Goal: Information Seeking & Learning: Learn about a topic

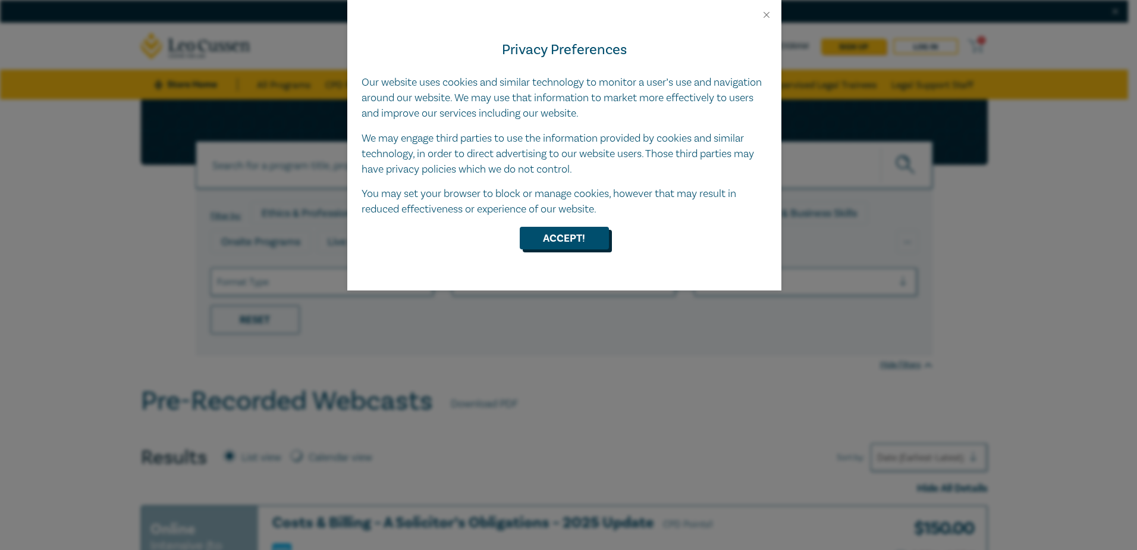
click at [555, 240] on button "Accept!" at bounding box center [564, 238] width 89 height 23
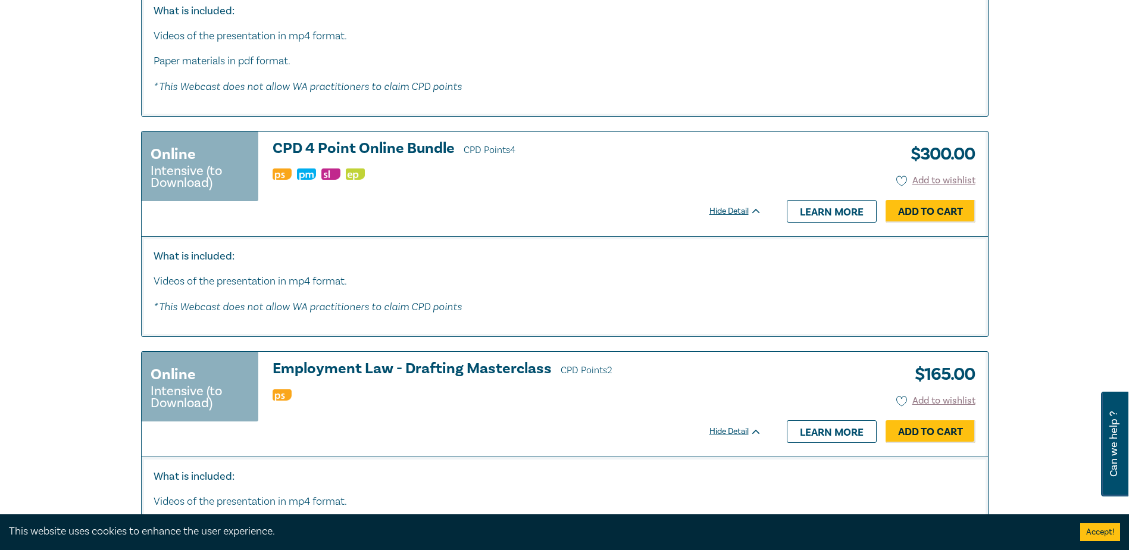
scroll to position [5889, 0]
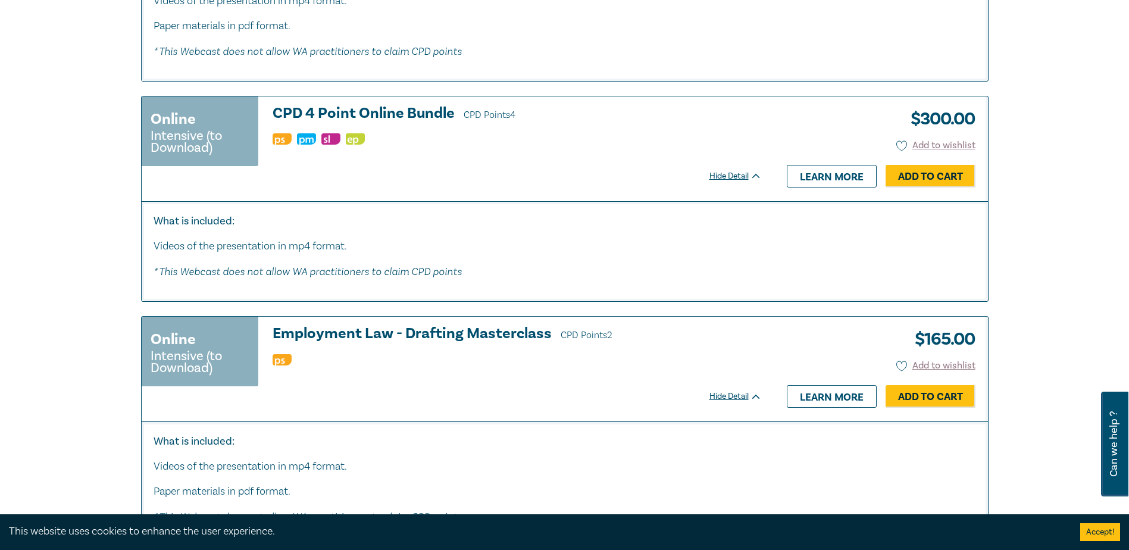
click at [425, 121] on h3 "CPD 4 Point Online Bundle CPD Points 4" at bounding box center [516, 114] width 489 height 18
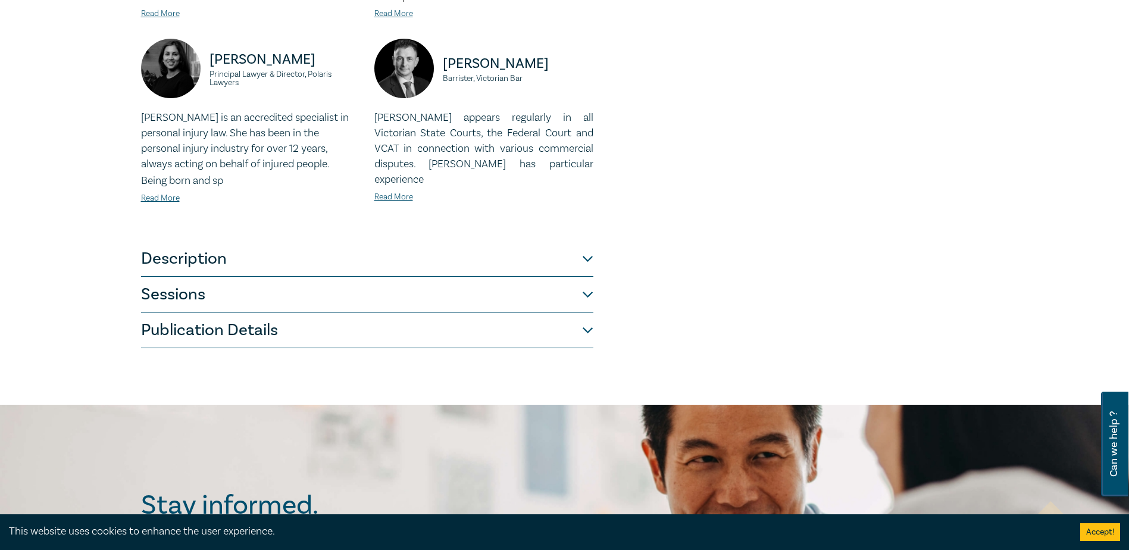
click at [261, 281] on button "Sessions" at bounding box center [367, 295] width 452 height 36
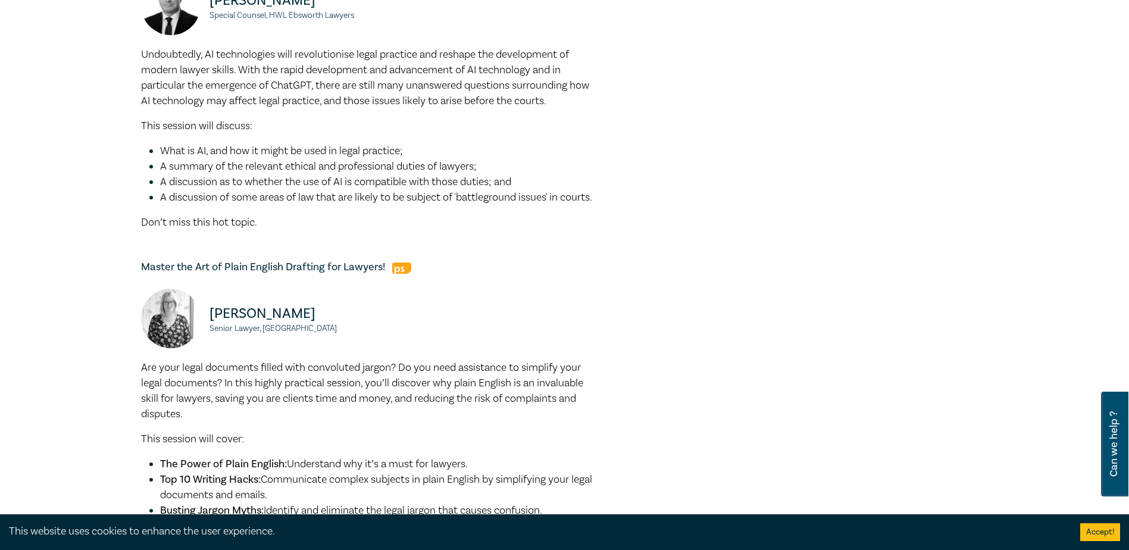
scroll to position [1245, 0]
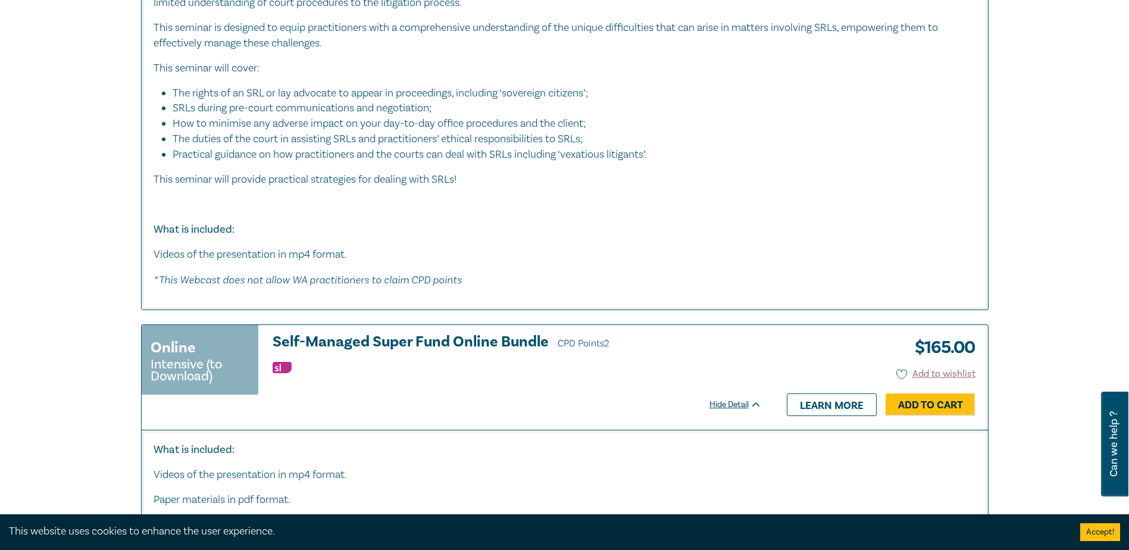
scroll to position [2077, 0]
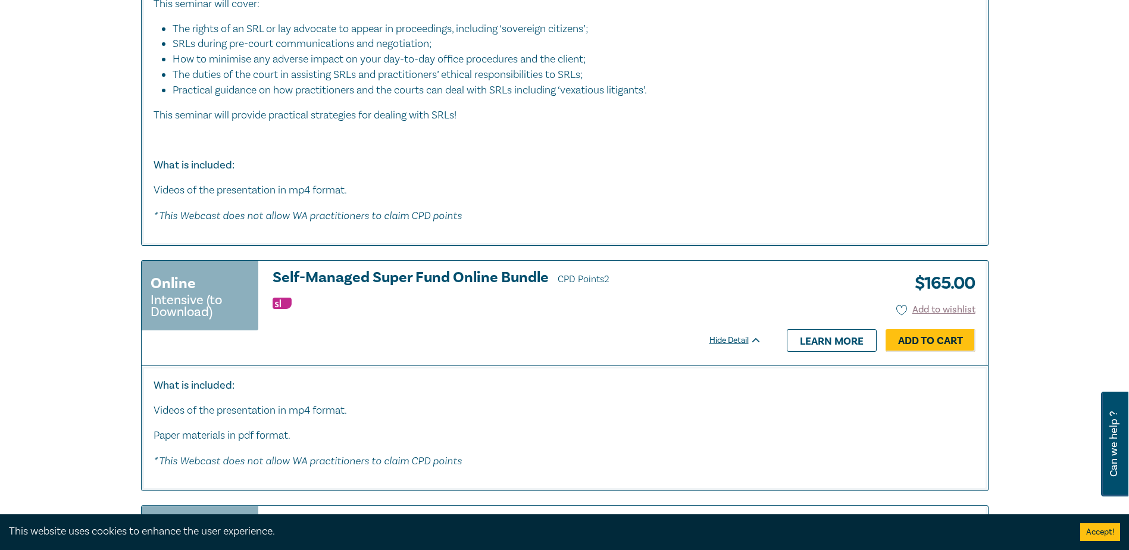
click at [497, 277] on h3 "Self-Managed Super Fund Online Bundle CPD Points 2" at bounding box center [516, 278] width 489 height 18
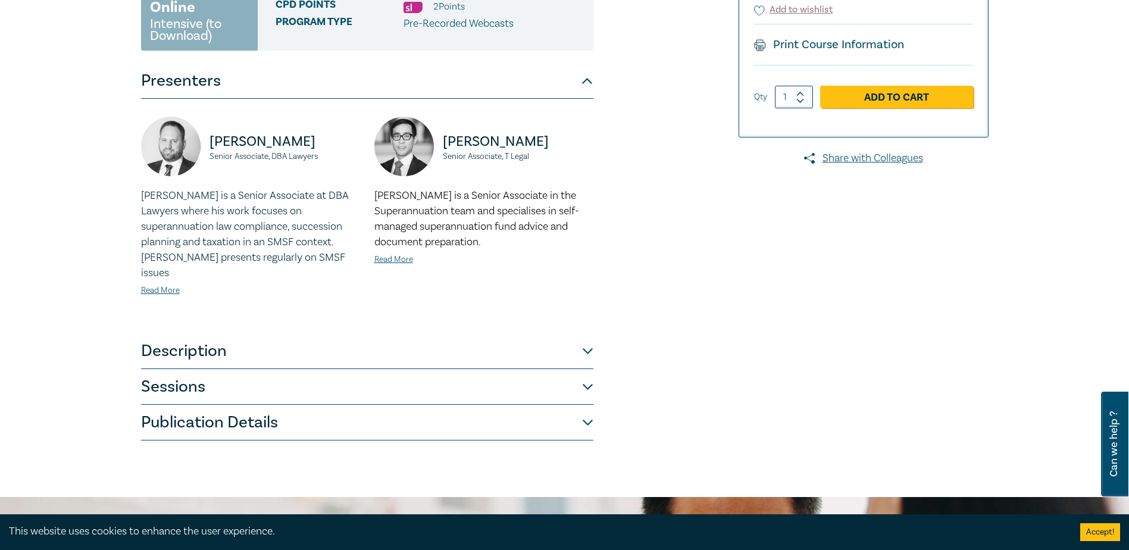
scroll to position [297, 0]
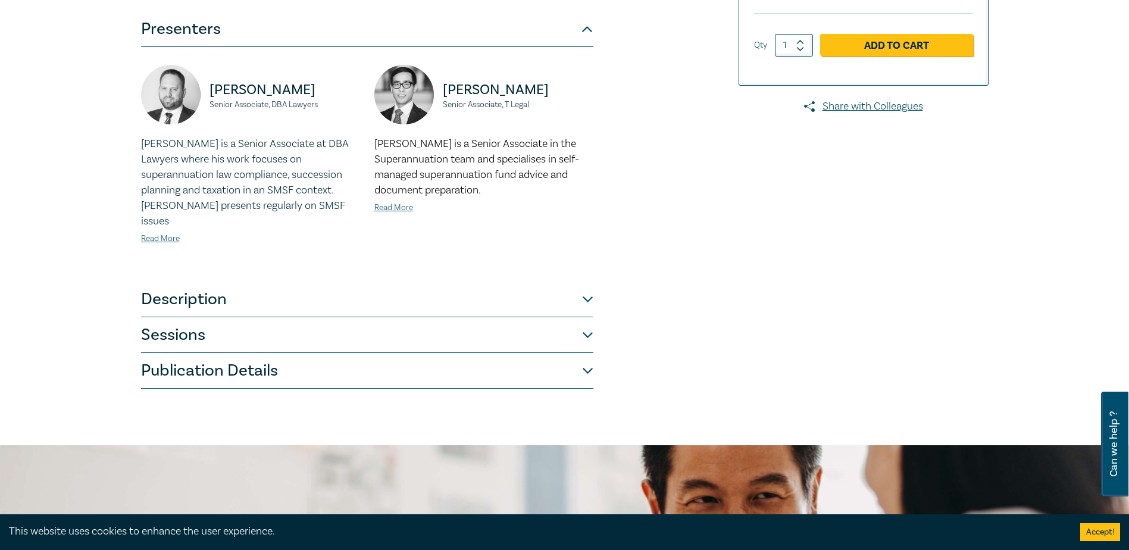
click at [265, 281] on button "Description" at bounding box center [367, 299] width 452 height 36
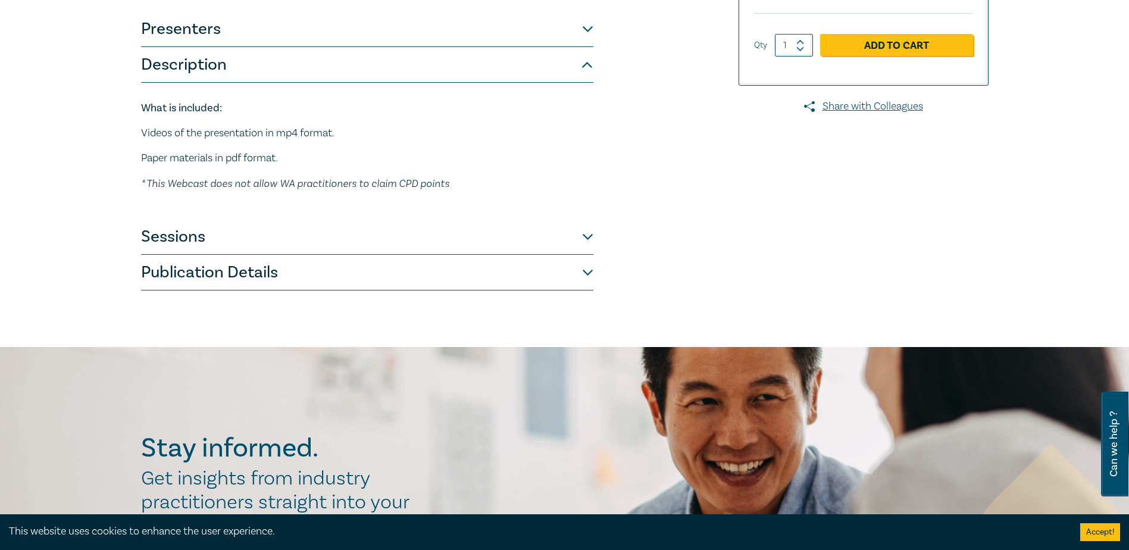
click at [247, 245] on button "Sessions" at bounding box center [367, 237] width 452 height 36
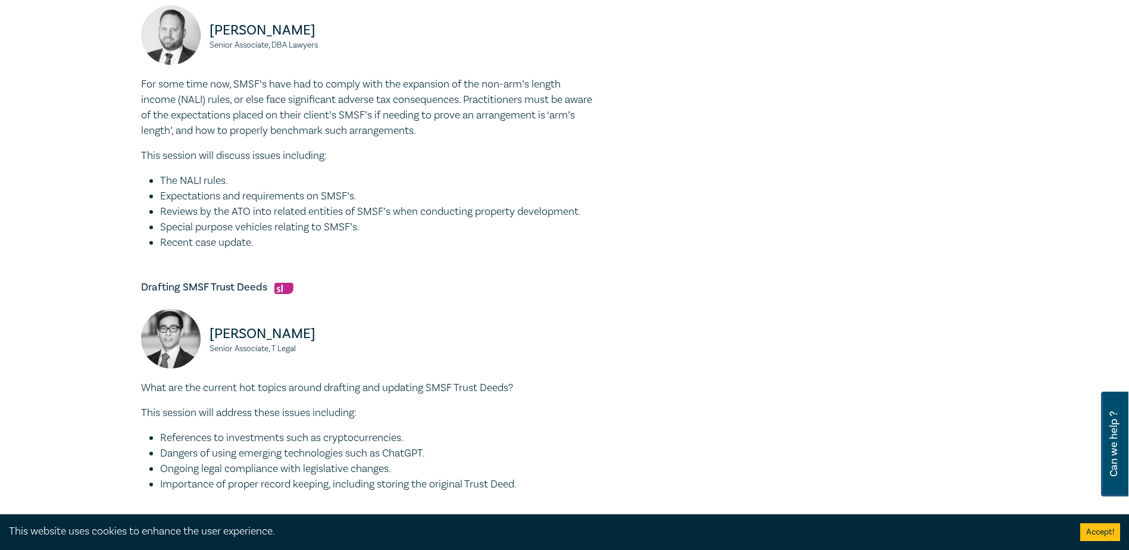
scroll to position [476, 0]
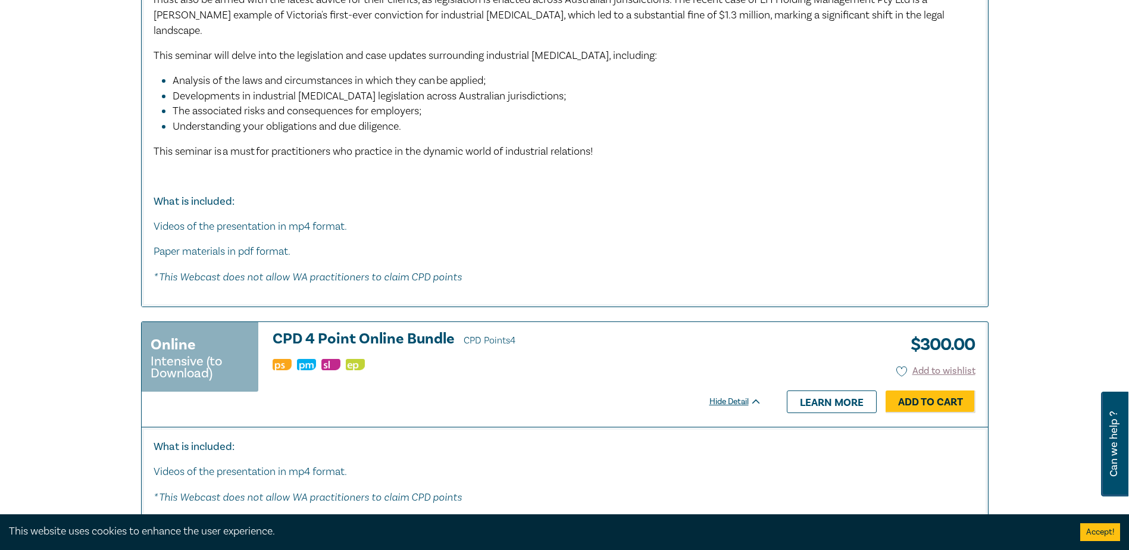
scroll to position [5919, 0]
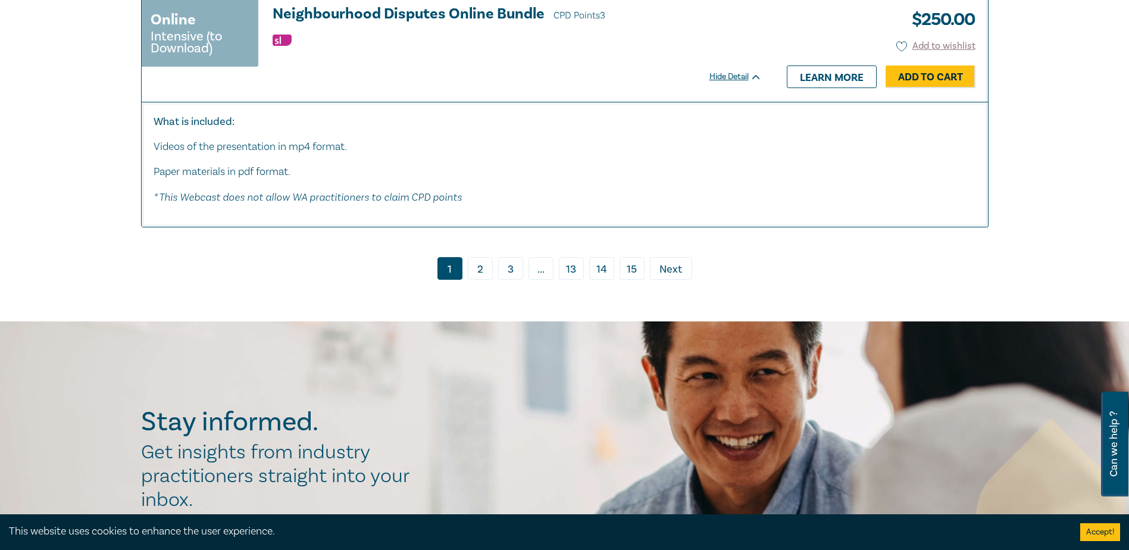
click at [474, 272] on link "2" at bounding box center [480, 268] width 25 height 23
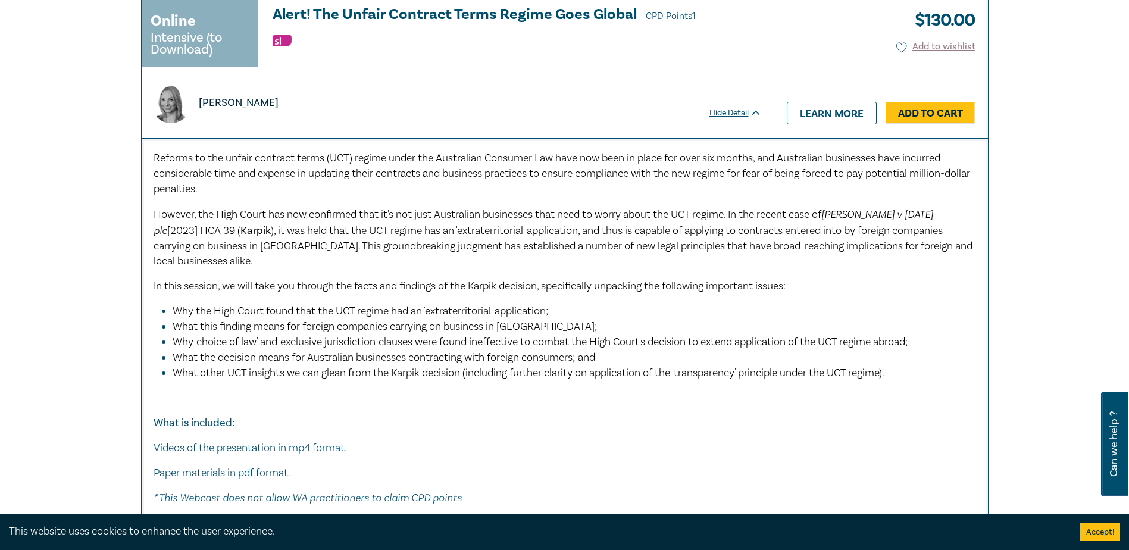
scroll to position [1309, 0]
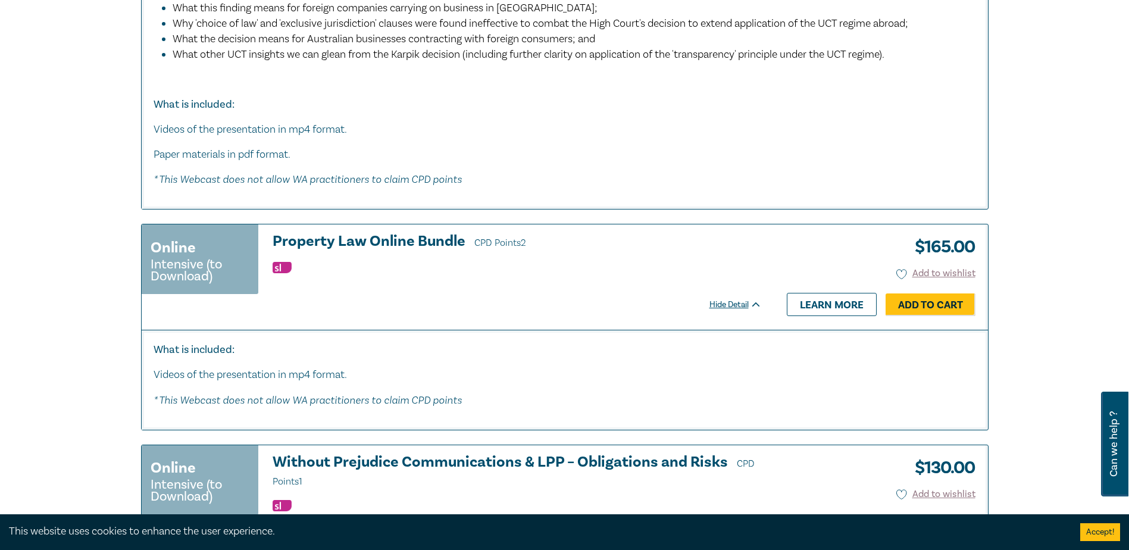
click at [321, 243] on h3 "Property Law Online Bundle CPD Points 2" at bounding box center [516, 242] width 489 height 18
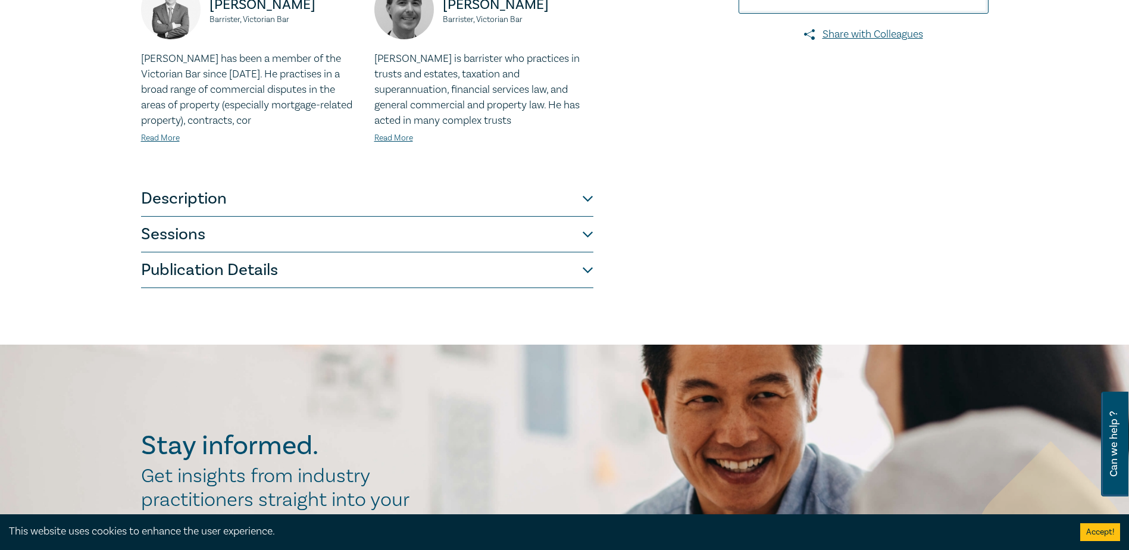
scroll to position [357, 0]
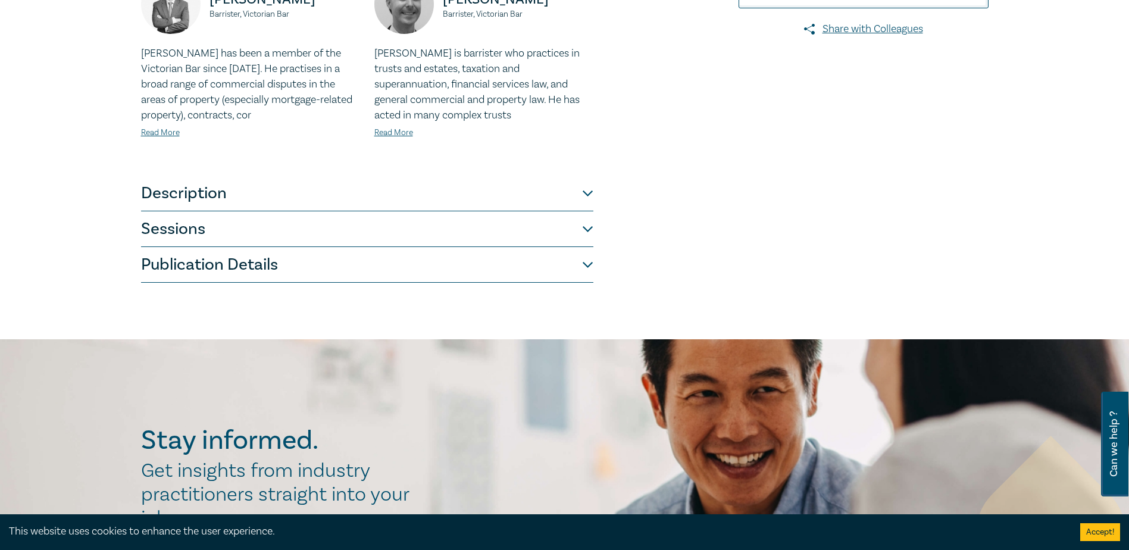
click at [203, 227] on button "Sessions" at bounding box center [367, 229] width 452 height 36
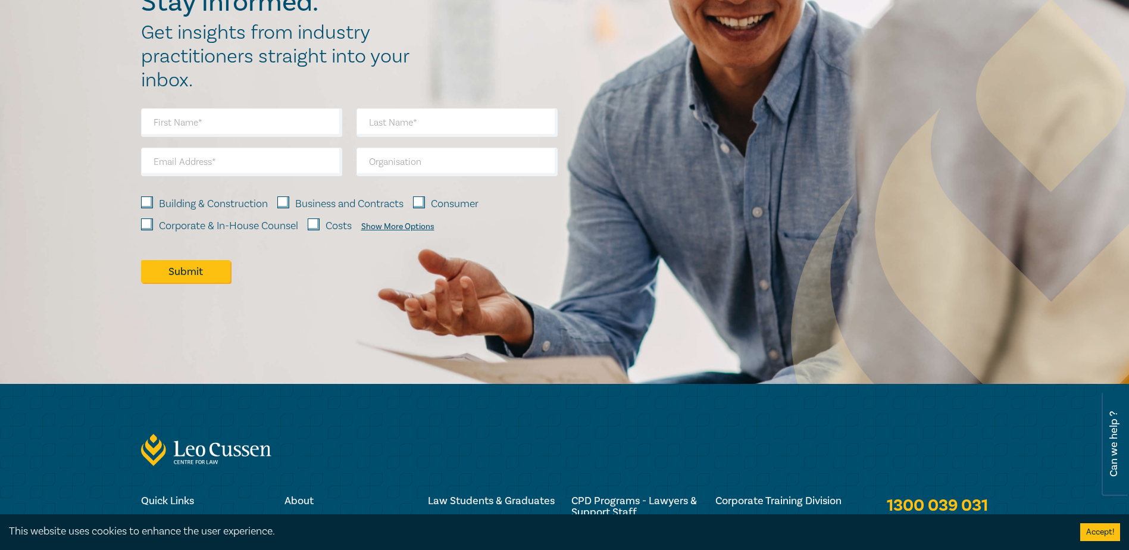
scroll to position [5881, 0]
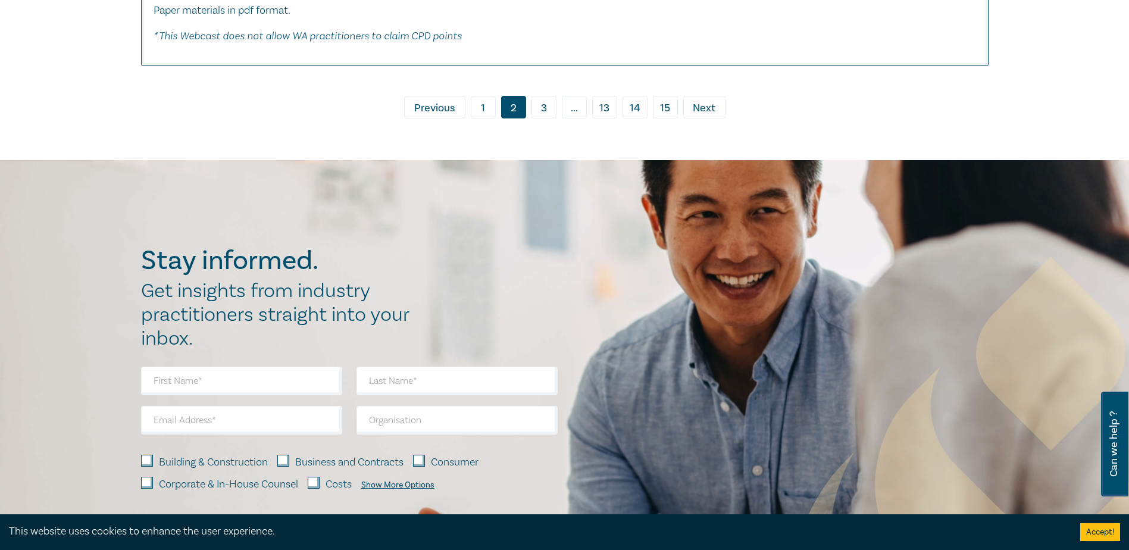
click at [477, 99] on link "1" at bounding box center [483, 107] width 25 height 23
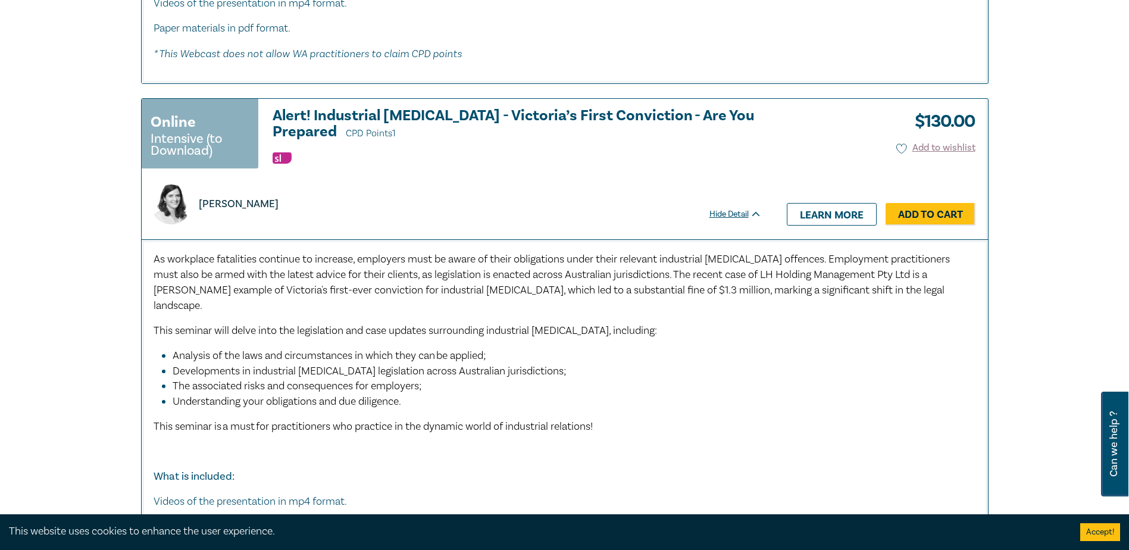
scroll to position [5651, 0]
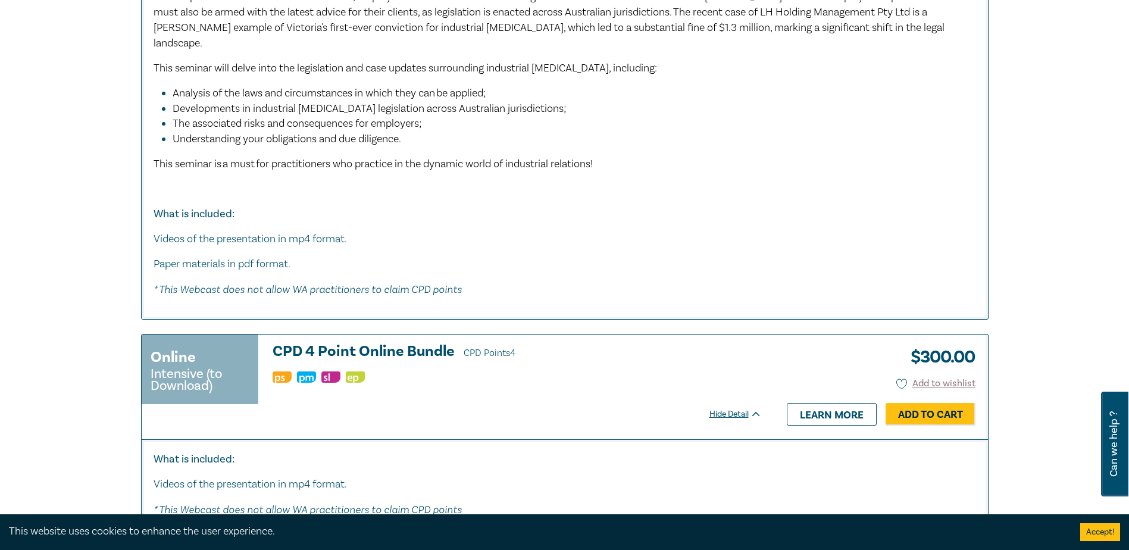
click at [425, 355] on h3 "CPD 4 Point Online Bundle CPD Points 4" at bounding box center [516, 352] width 489 height 18
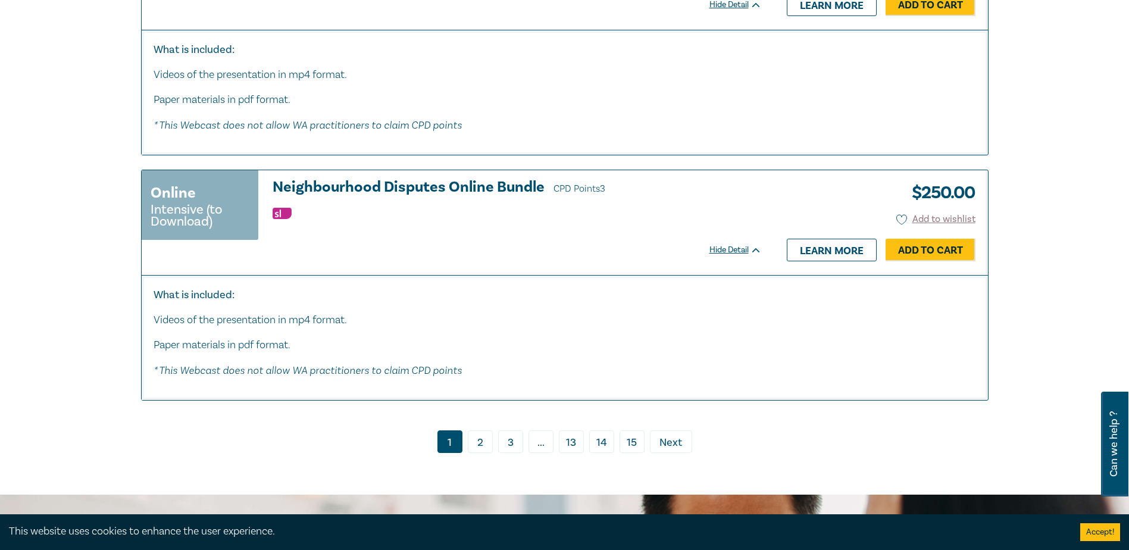
scroll to position [6284, 0]
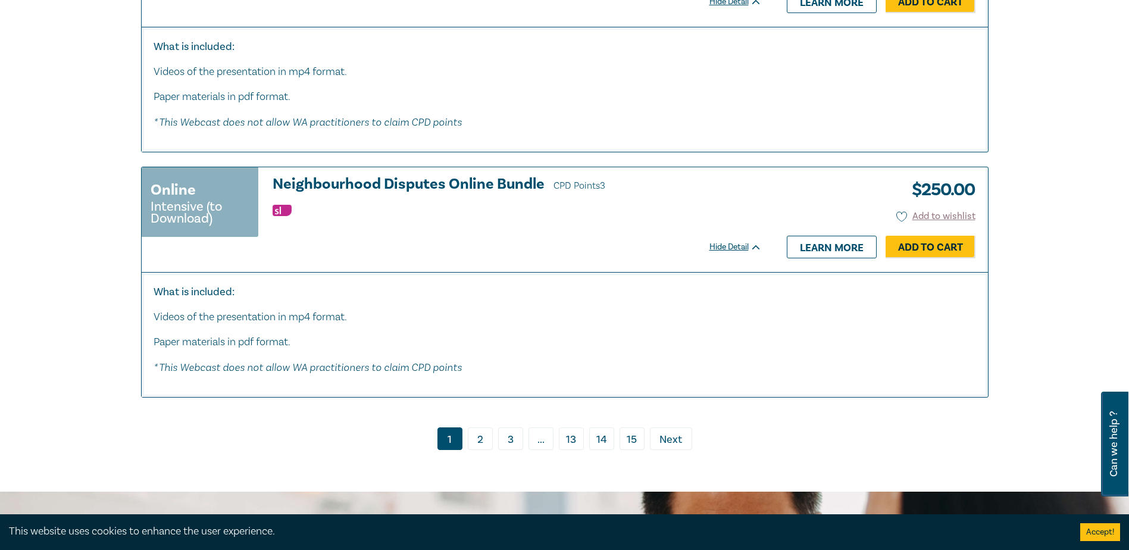
click at [515, 441] on link "3" at bounding box center [510, 438] width 25 height 23
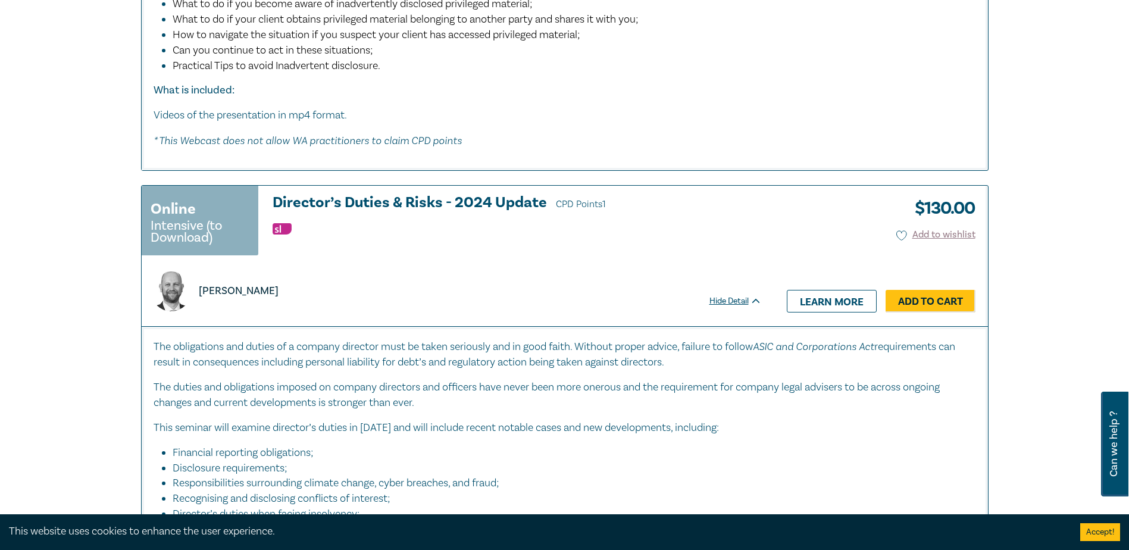
scroll to position [4878, 0]
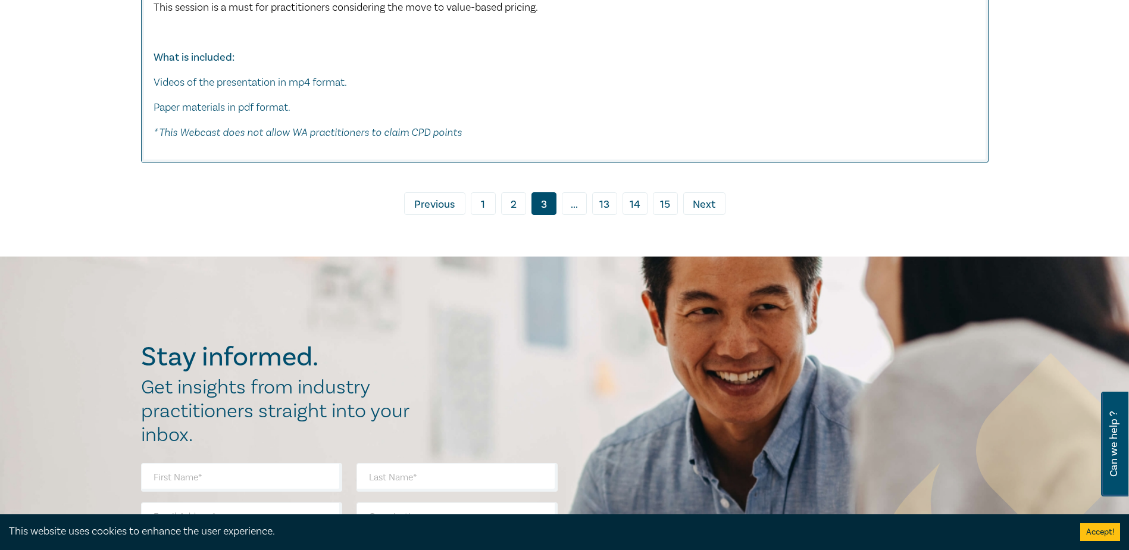
click at [482, 215] on link "1" at bounding box center [483, 203] width 25 height 23
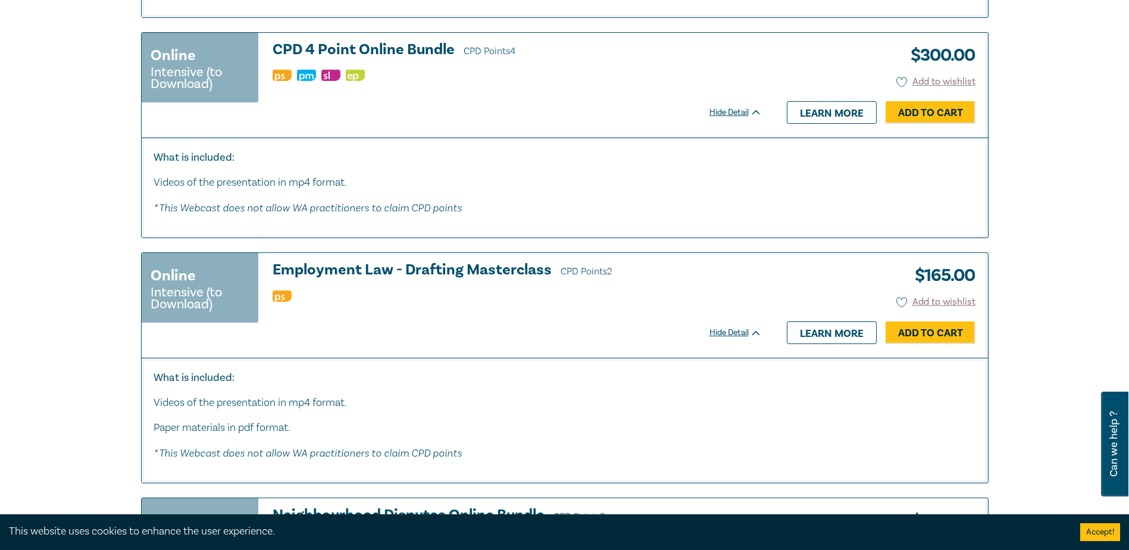
scroll to position [5961, 0]
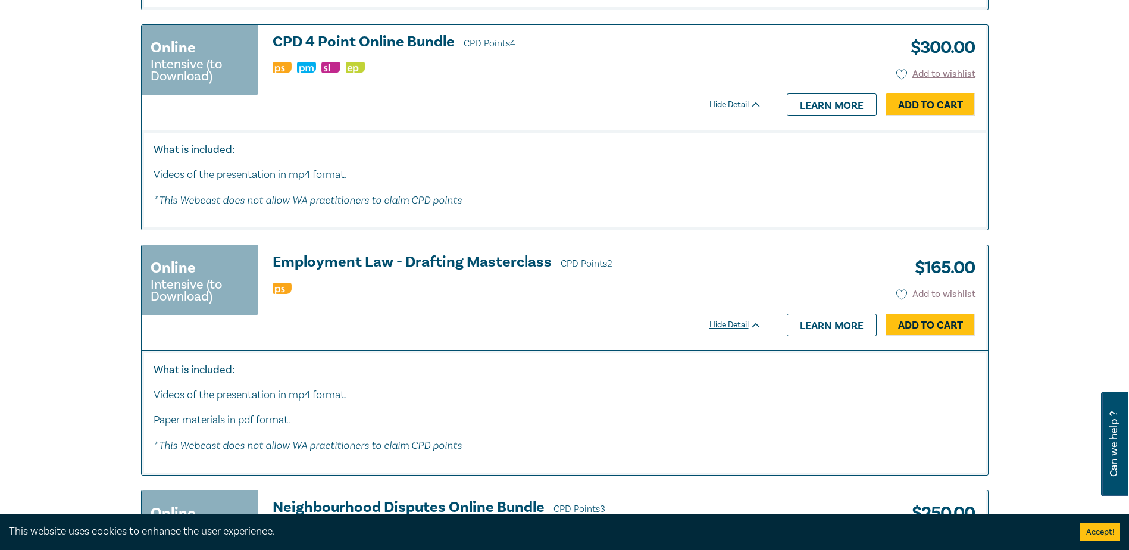
click at [443, 46] on h3 "CPD 4 Point Online Bundle CPD Points 4" at bounding box center [516, 43] width 489 height 18
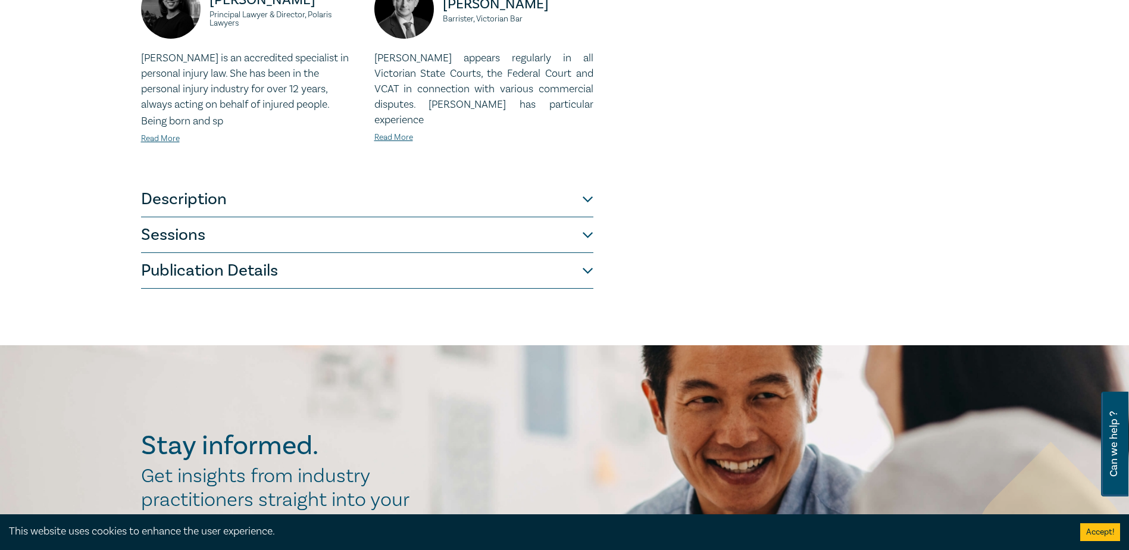
click at [240, 225] on button "Sessions" at bounding box center [367, 235] width 452 height 36
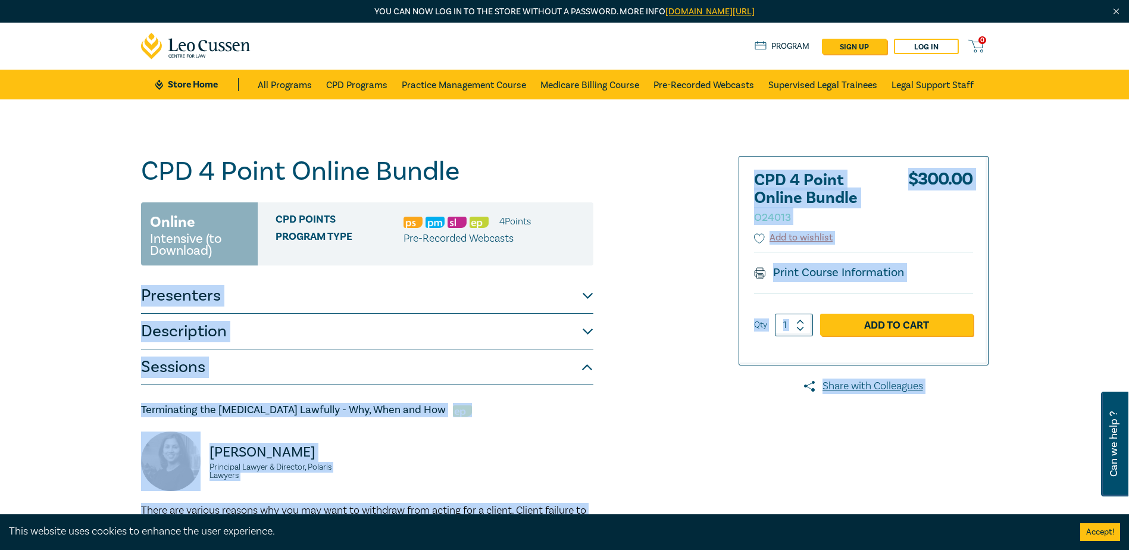
drag, startPoint x: 1037, startPoint y: 198, endPoint x: 744, endPoint y: 183, distance: 293.7
drag, startPoint x: 744, startPoint y: 183, endPoint x: 861, endPoint y: 199, distance: 118.3
click at [751, 173] on div "CPD 4 Point Online Bundle O24013 $ 300.00 Add to wishlist Print Course Informat…" at bounding box center [863, 260] width 249 height 208
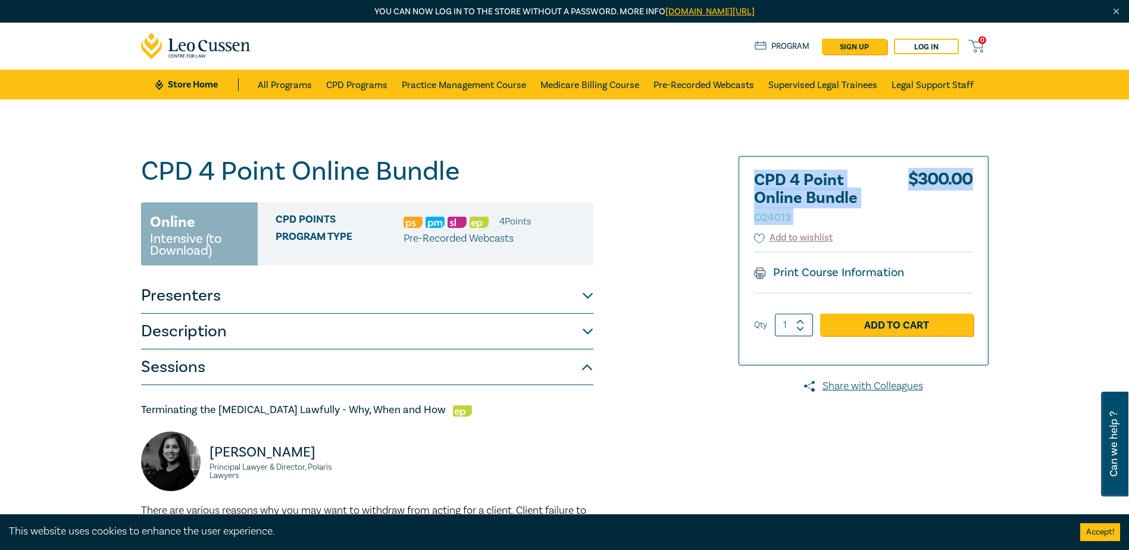
drag, startPoint x: 753, startPoint y: 174, endPoint x: 982, endPoint y: 204, distance: 231.6
click at [982, 204] on div "CPD 4 Point Online Bundle O24013 $ 300.00 Add to wishlist Print Course Informat…" at bounding box center [863, 260] width 249 height 208
copy div "CPD 4 Point Online Bundle O24013 $ 300.00"
